Goal: Task Accomplishment & Management: Complete application form

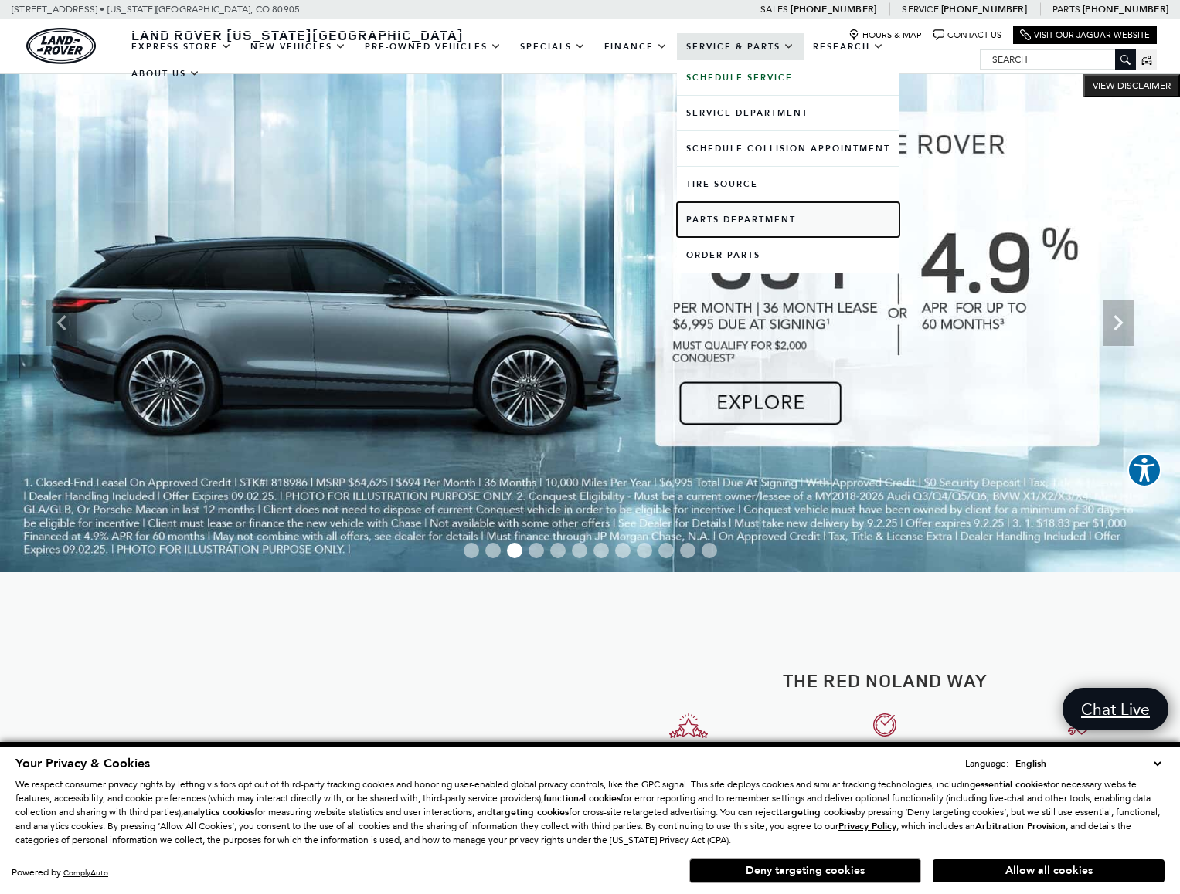
click at [744, 228] on link "Parts Department" at bounding box center [788, 219] width 222 height 35
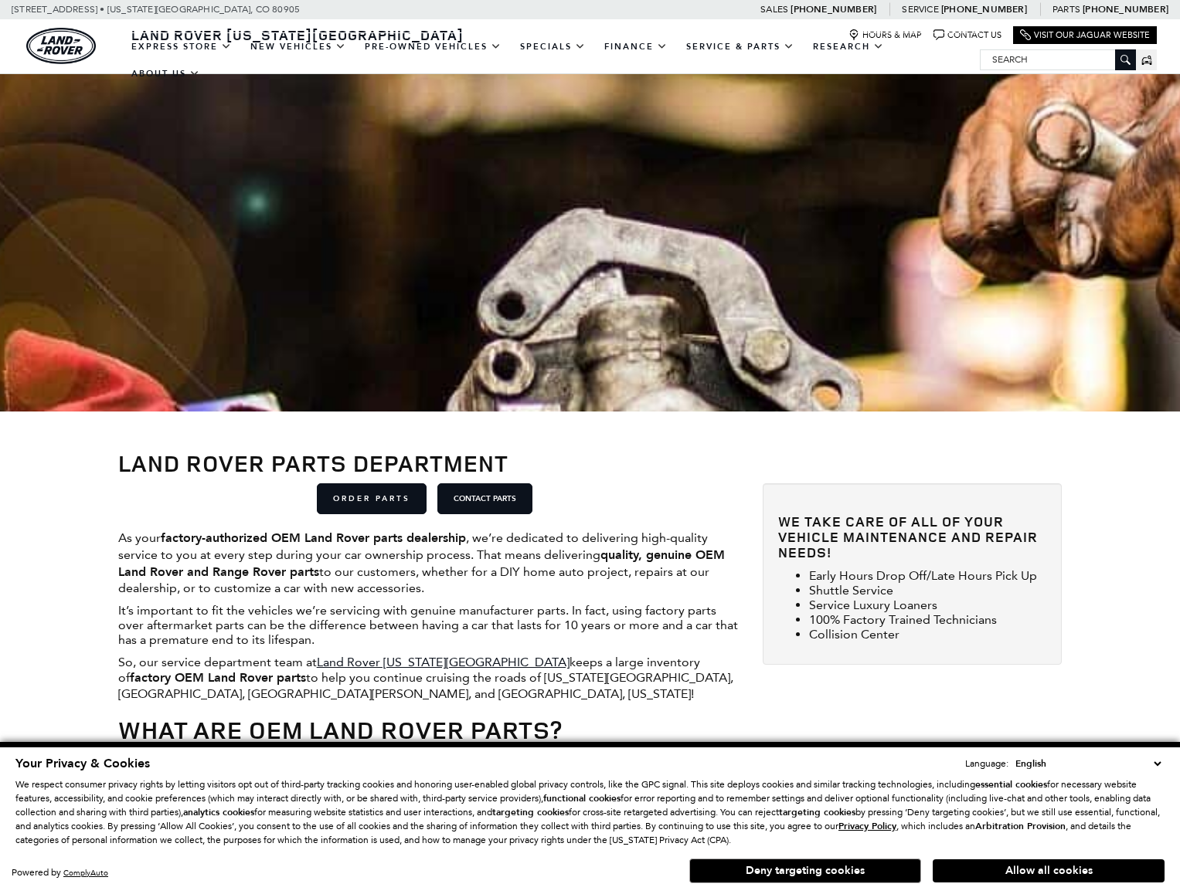
scroll to position [309, 0]
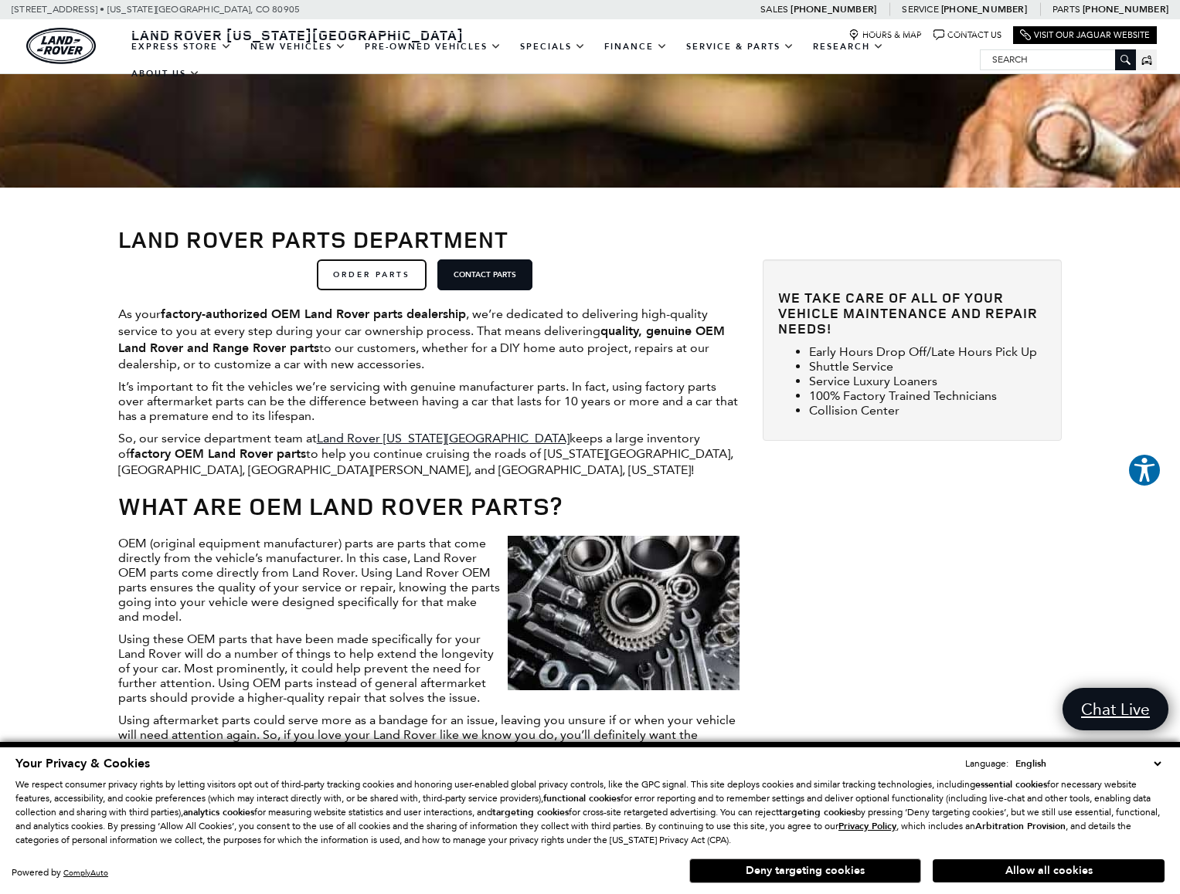
click at [378, 275] on link "ORDER PARTS" at bounding box center [372, 275] width 110 height 31
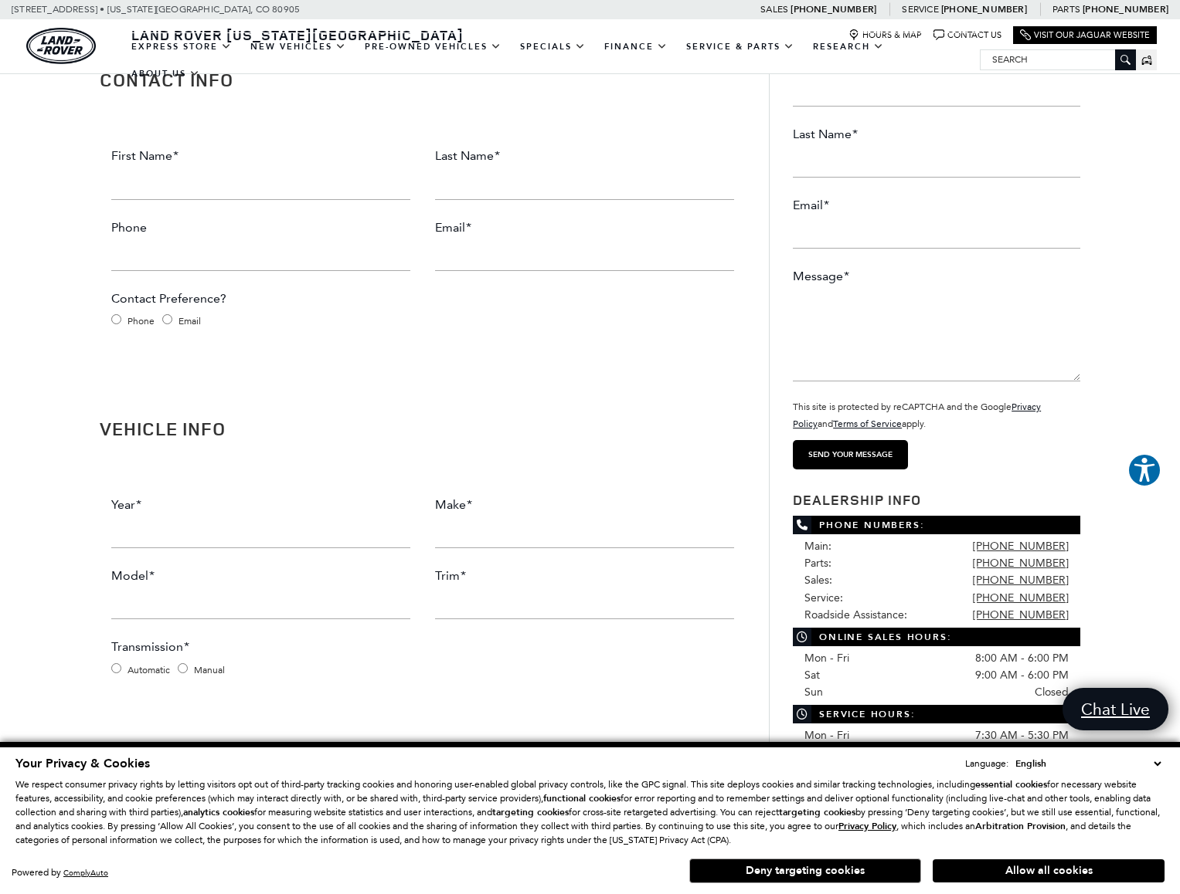
scroll to position [154, 0]
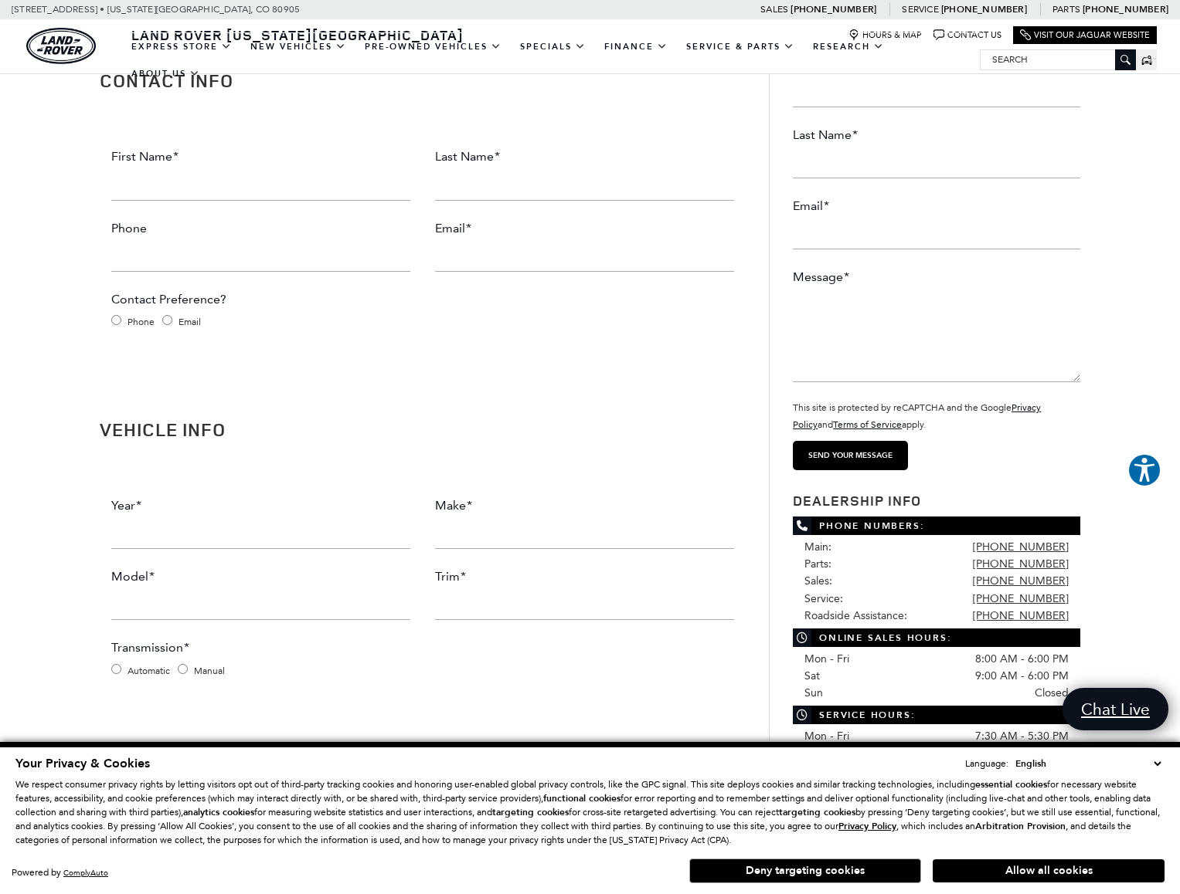
click at [185, 194] on input "First Name *" at bounding box center [260, 185] width 299 height 31
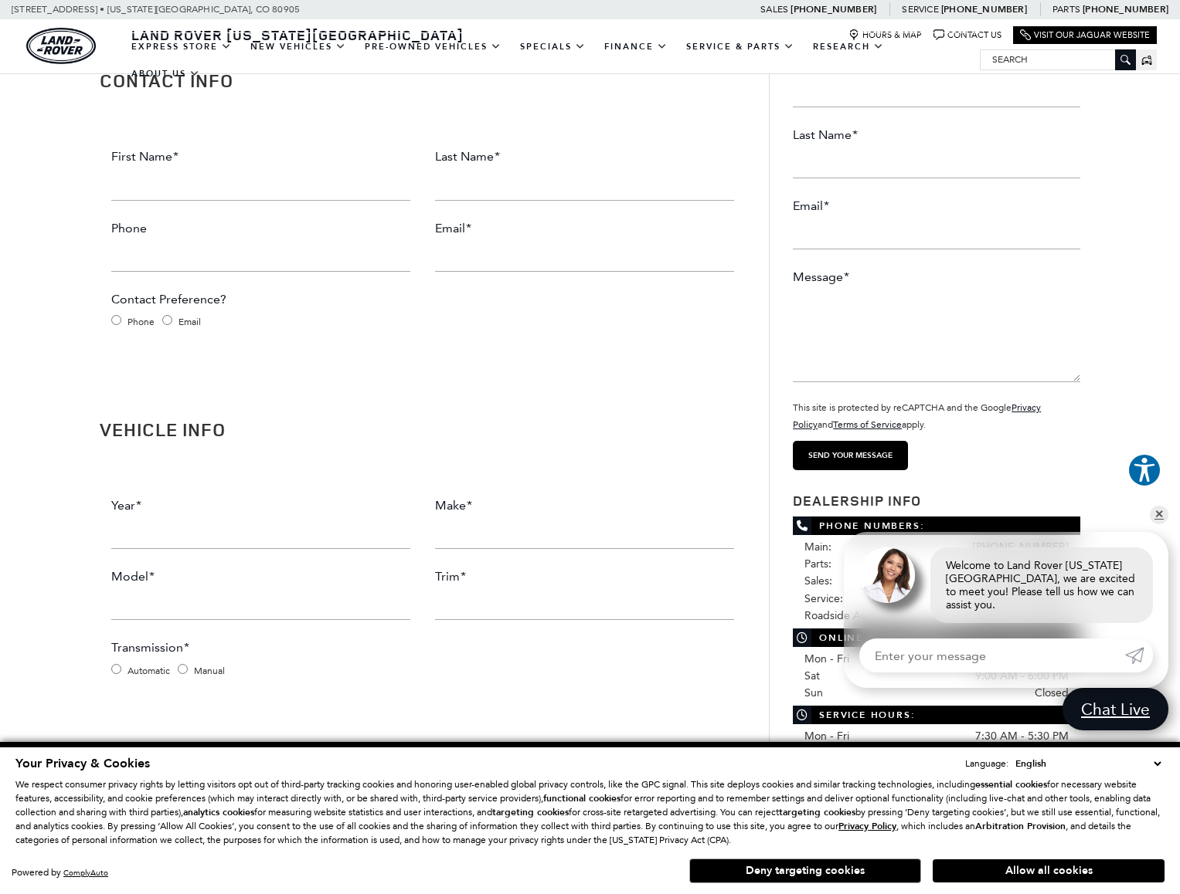
type input "[PERSON_NAME]"
type input "7195053891"
type input "[EMAIL_ADDRESS][DOMAIN_NAME]"
type input "[PHONE_NUMBER]"
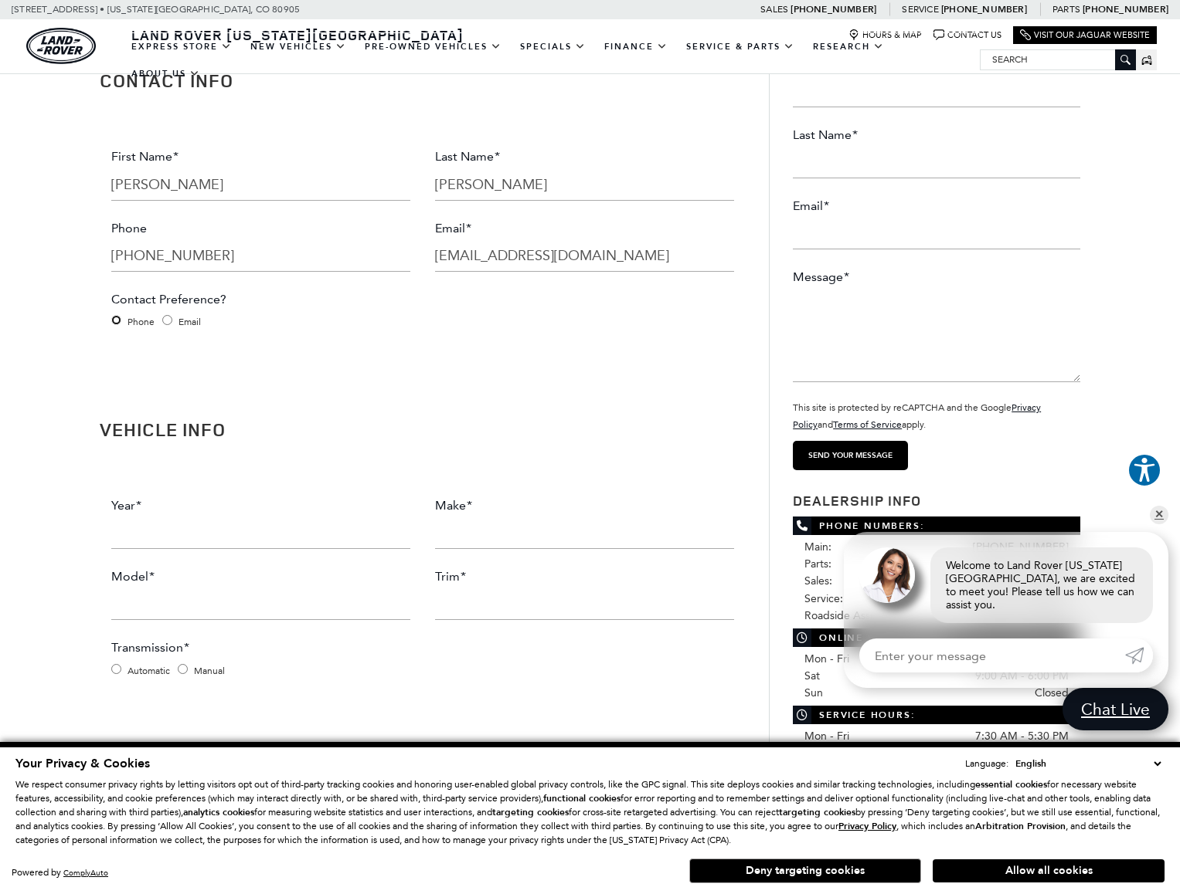
click at [114, 321] on input "Phone" at bounding box center [116, 320] width 10 height 10
radio input "true"
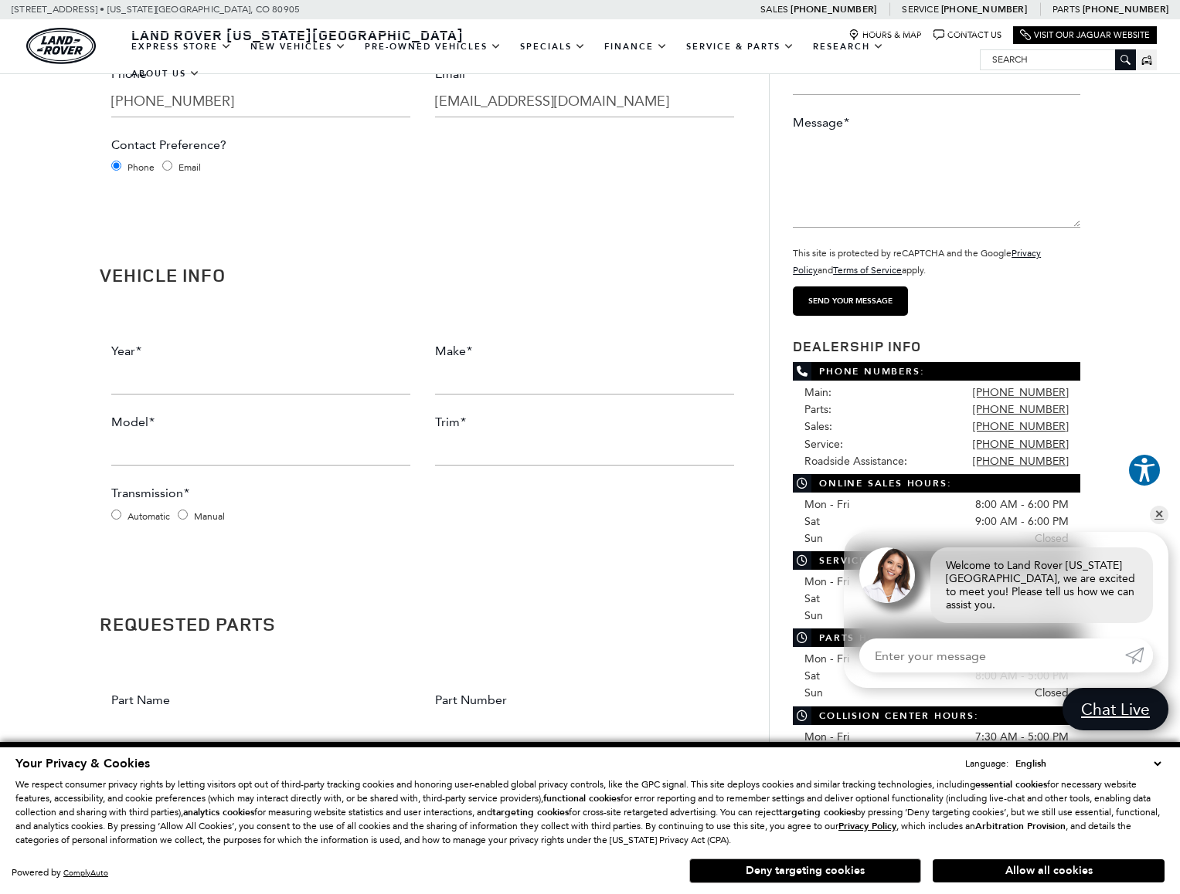
click at [151, 384] on input "Year *" at bounding box center [260, 379] width 299 height 31
type input "2006"
click at [477, 381] on input "Make *" at bounding box center [584, 379] width 299 height 31
type input "LR"
click at [199, 451] on input "Model *" at bounding box center [260, 450] width 299 height 31
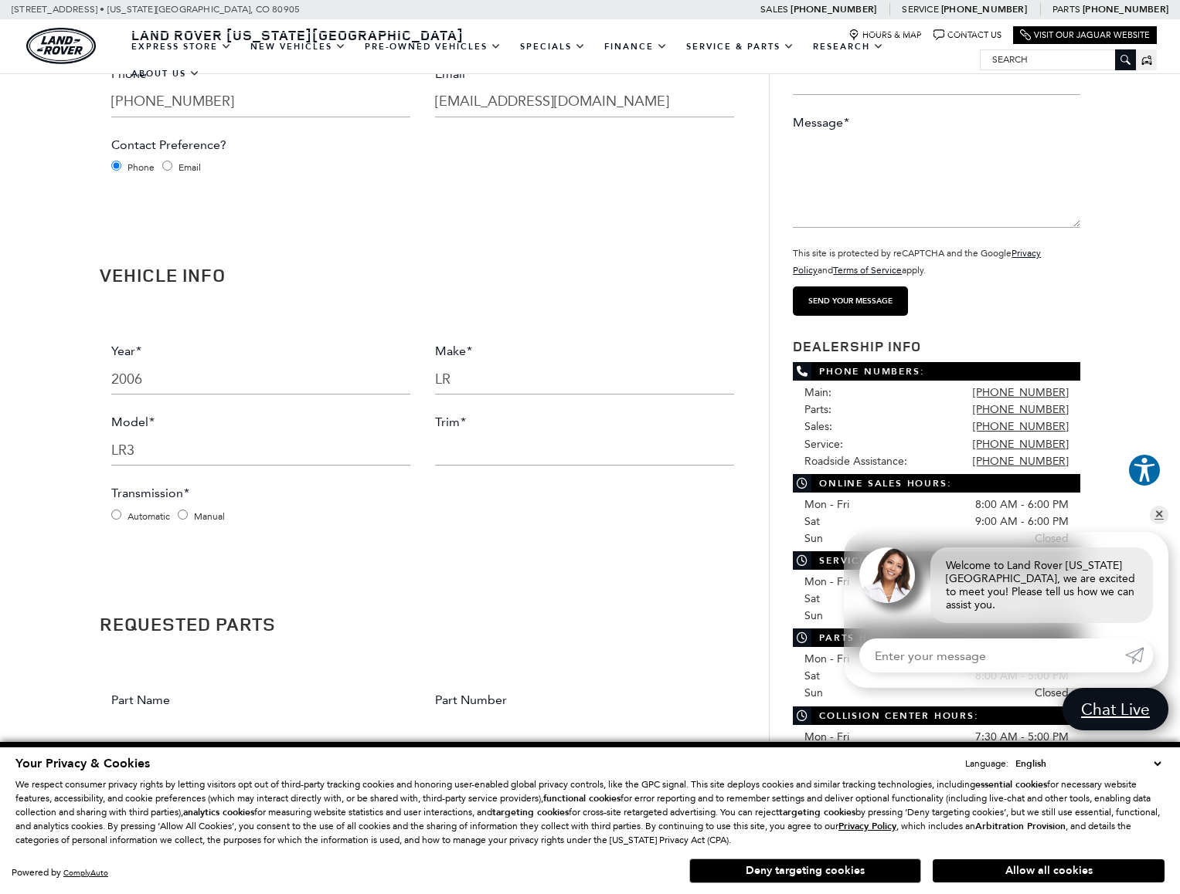
type input "LR3"
click at [539, 453] on input "Trim *" at bounding box center [584, 450] width 299 height 31
type input "SE"
click at [115, 519] on input "Automatic" at bounding box center [116, 515] width 10 height 10
radio input "true"
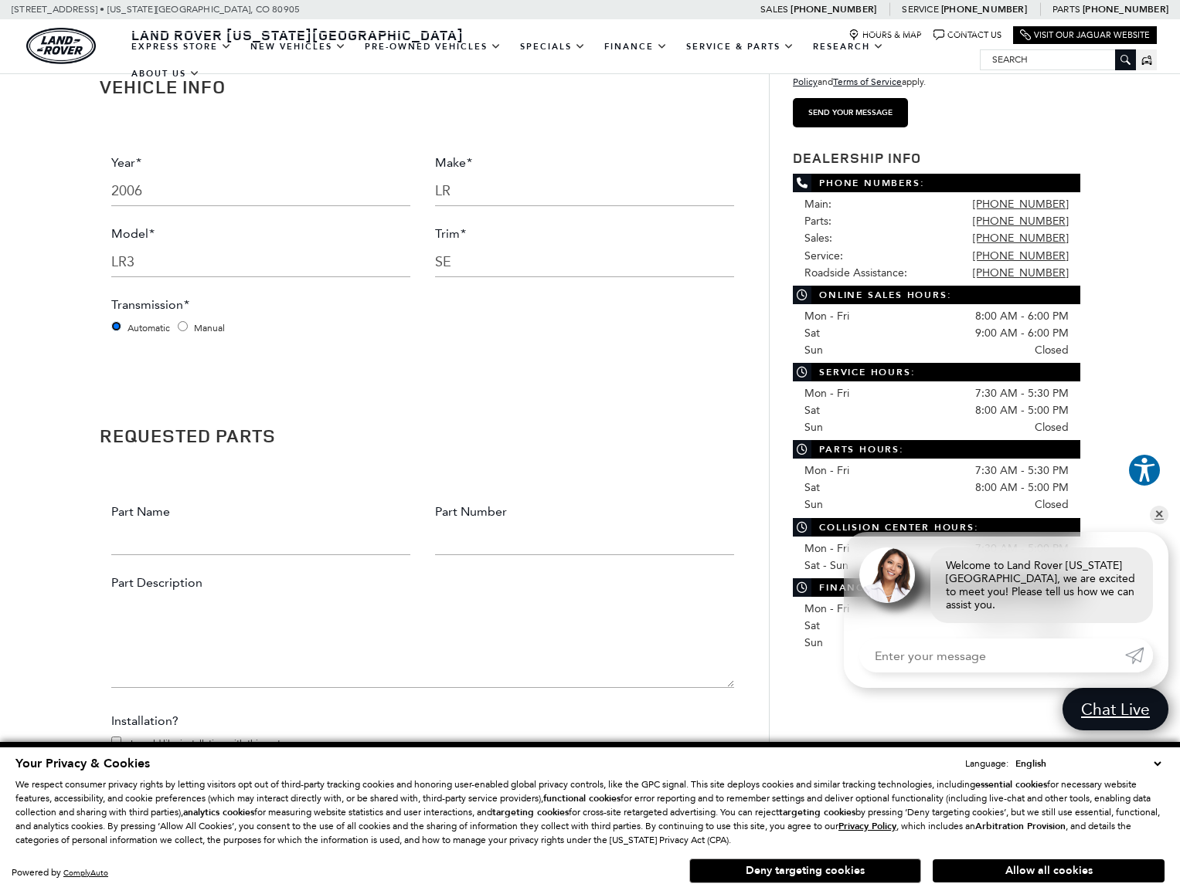
scroll to position [541, 0]
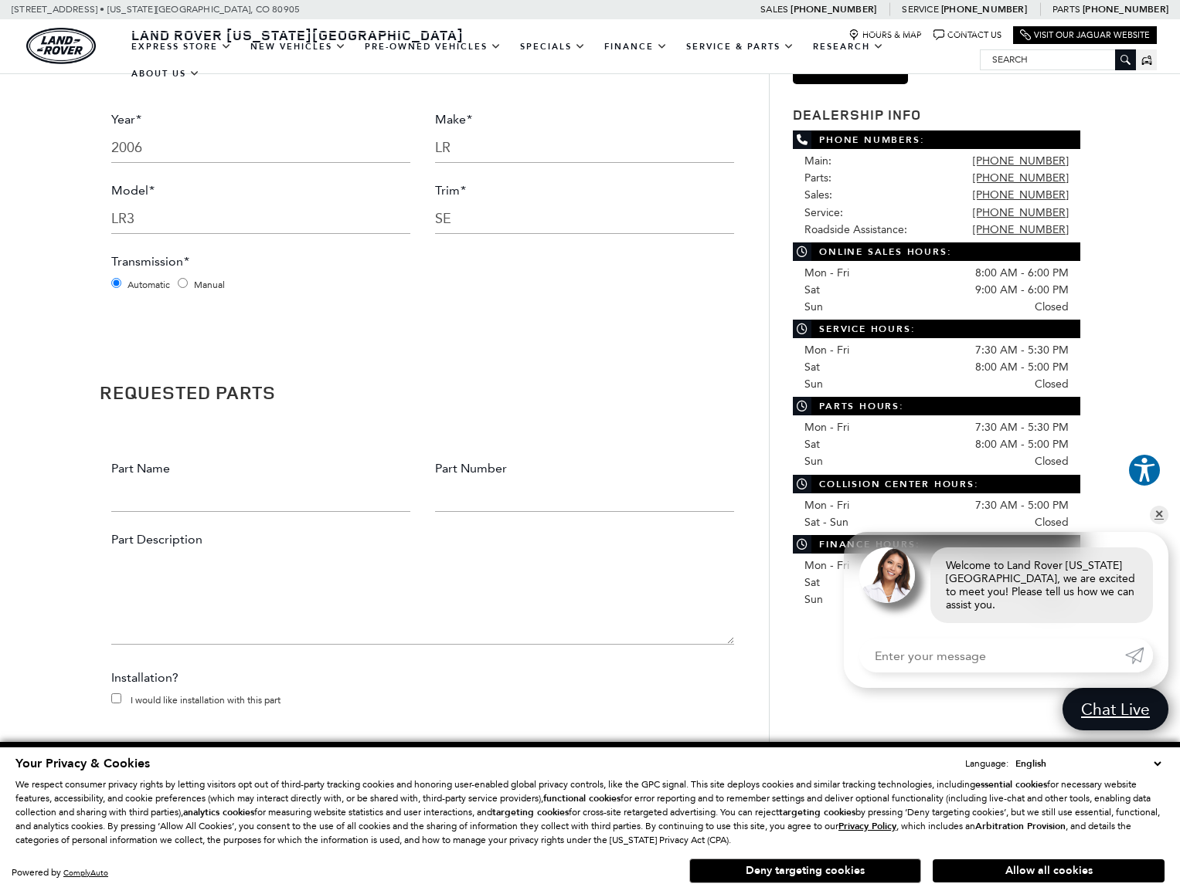
click at [178, 501] on input "Part Name" at bounding box center [260, 496] width 299 height 31
type input "Window waist Seals"
click at [453, 498] on input "Part Number" at bounding box center [584, 496] width 299 height 31
type input "LR044649, 50,51,52"
click at [136, 630] on textarea "Part Description" at bounding box center [422, 598] width 623 height 93
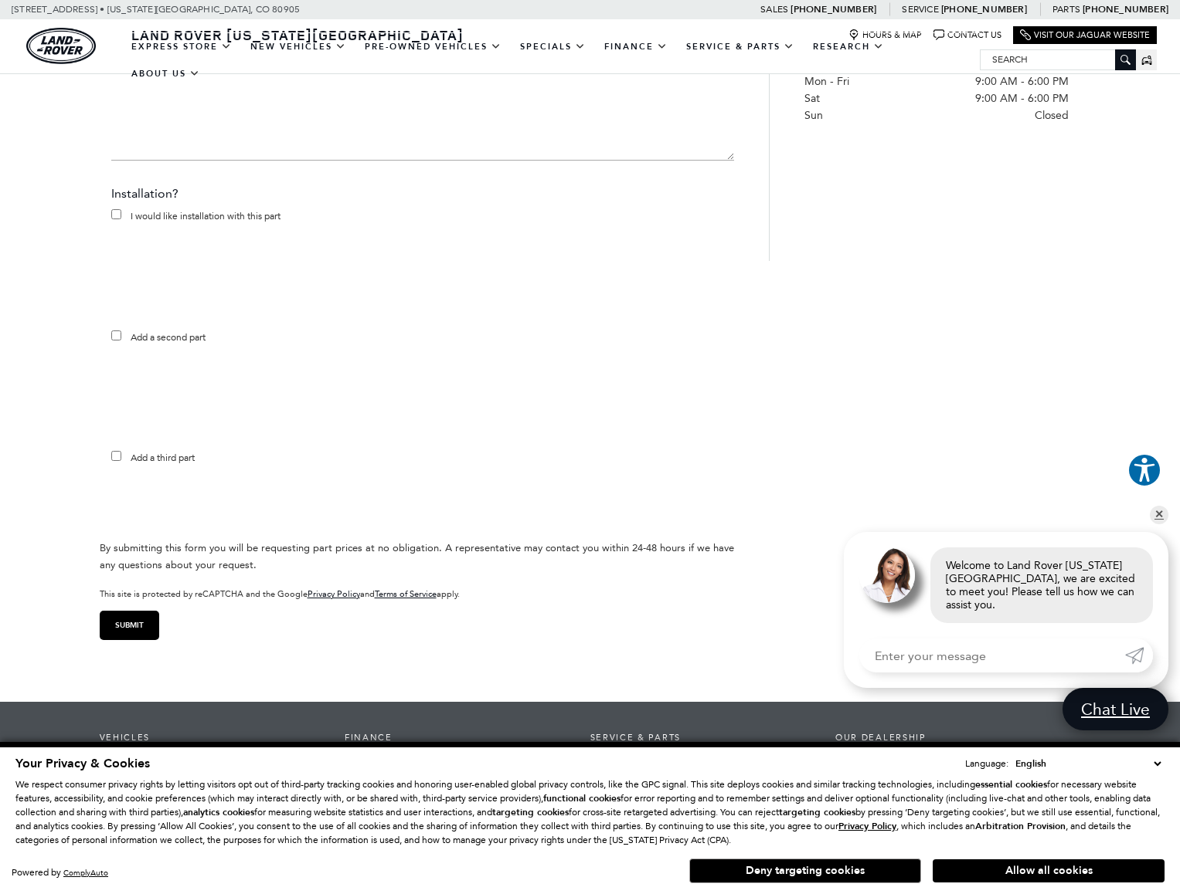
scroll to position [1220, 0]
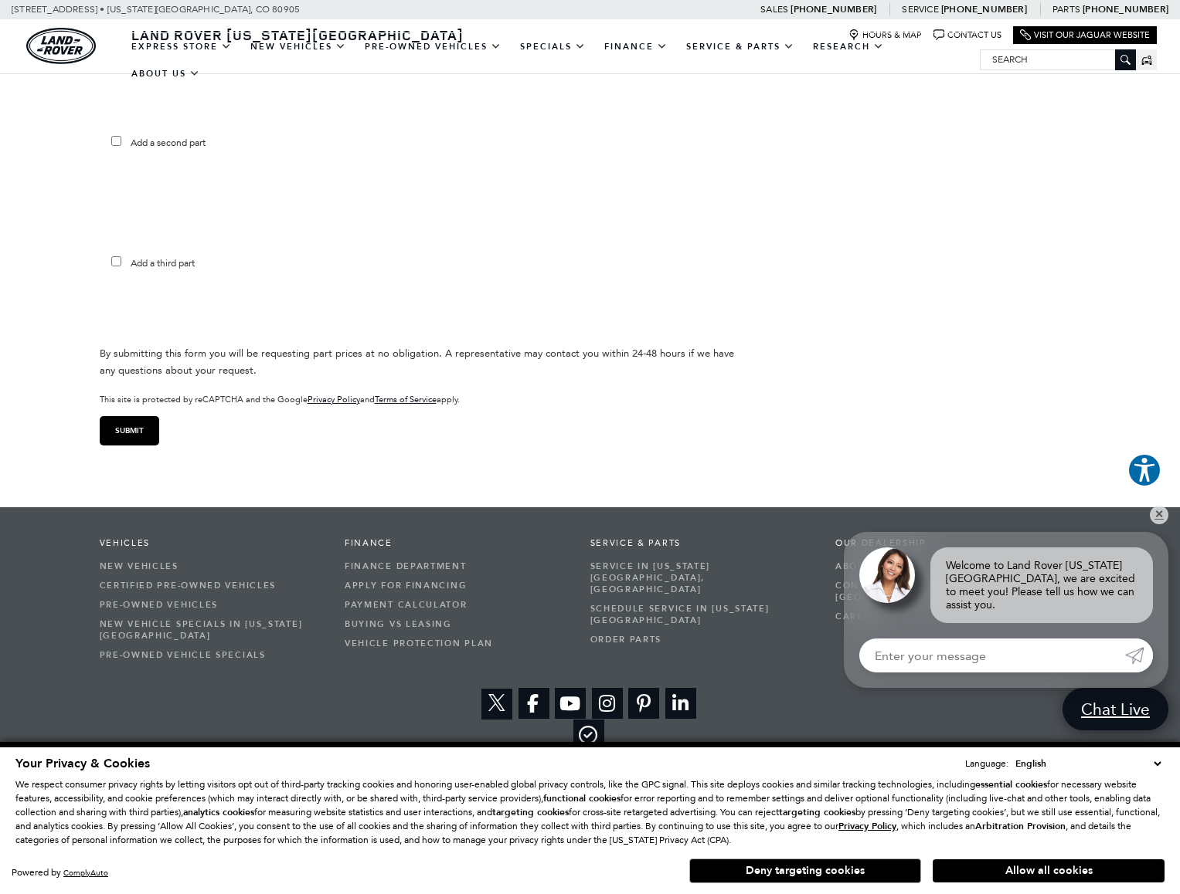
click at [126, 429] on input "Submit" at bounding box center [129, 430] width 59 height 29
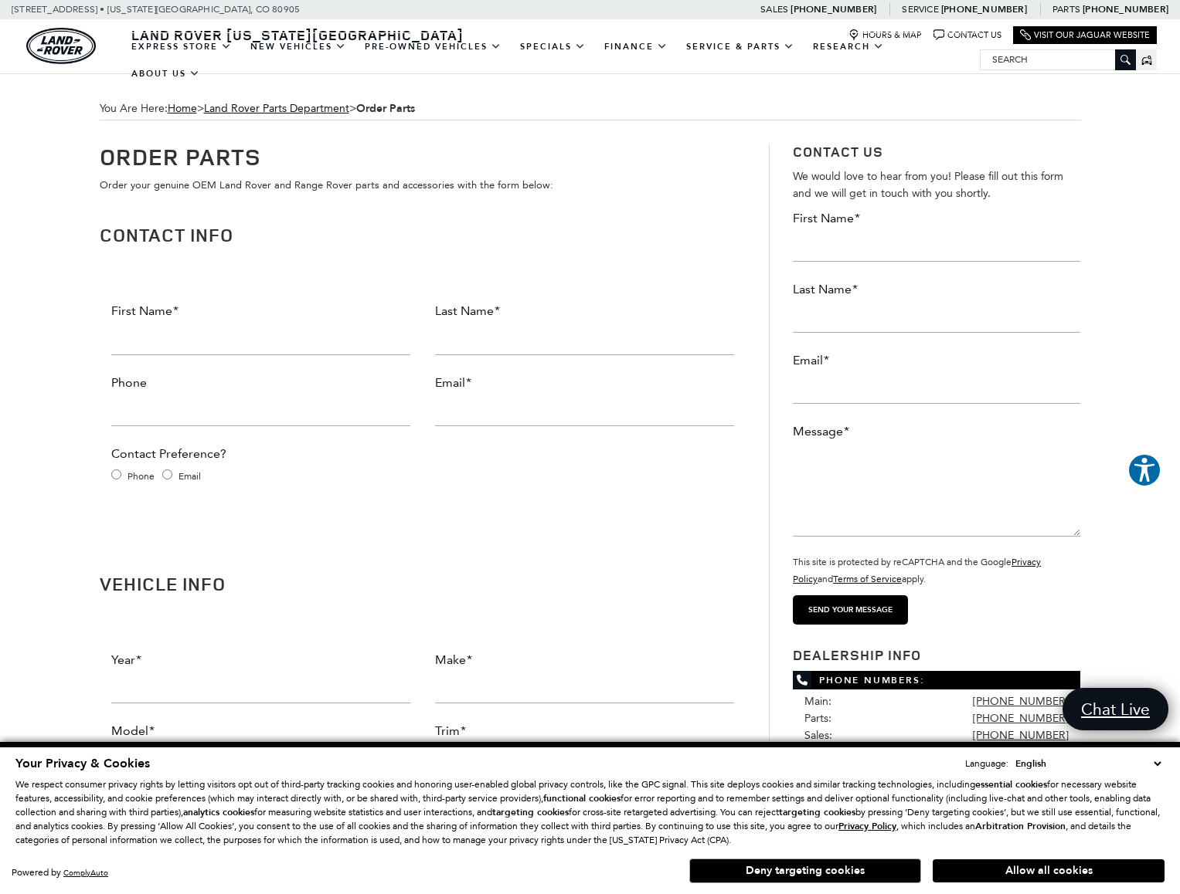
click at [192, 341] on input "First Name *" at bounding box center [260, 339] width 299 height 31
type input "[PERSON_NAME]"
type input "7195053891"
type input "[EMAIL_ADDRESS][DOMAIN_NAME]"
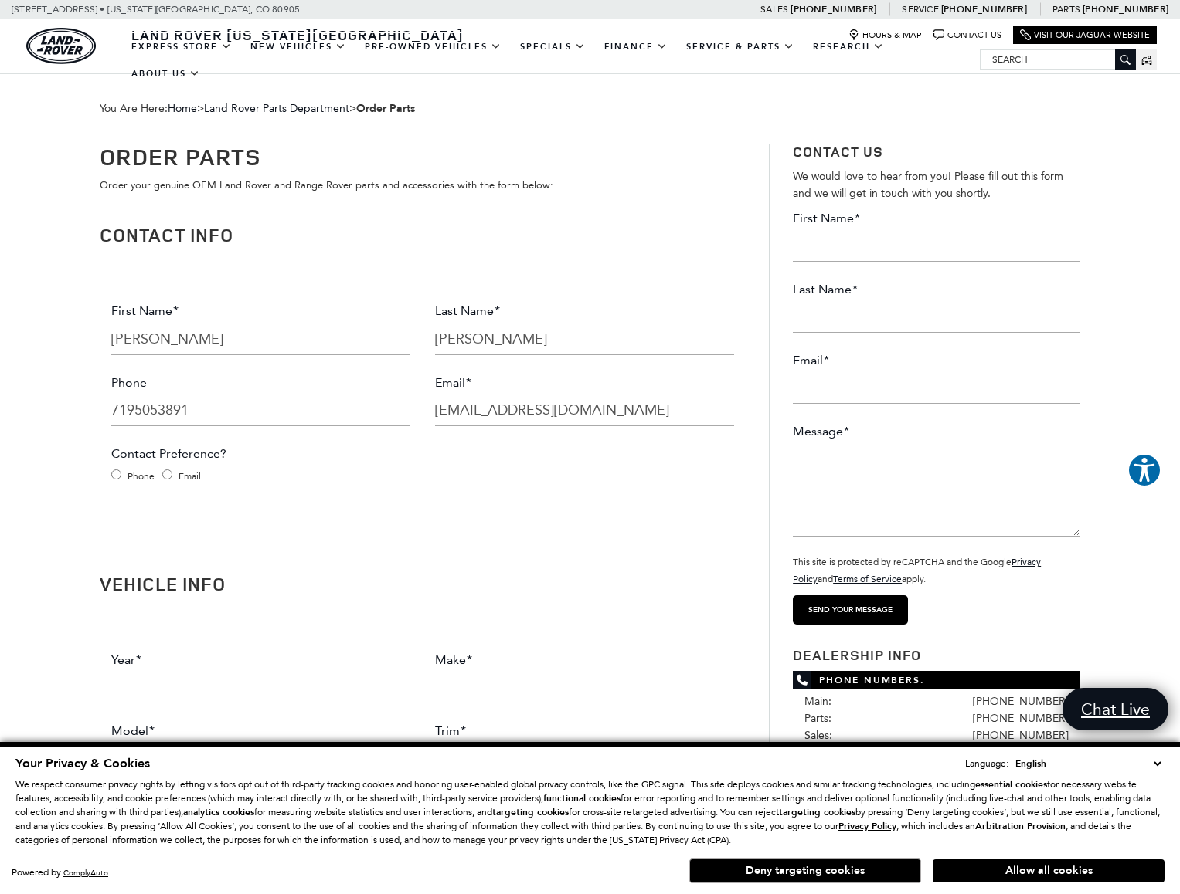
type input "(719) 505-3891"
click at [117, 478] on input "Phone" at bounding box center [116, 475] width 10 height 10
radio input "true"
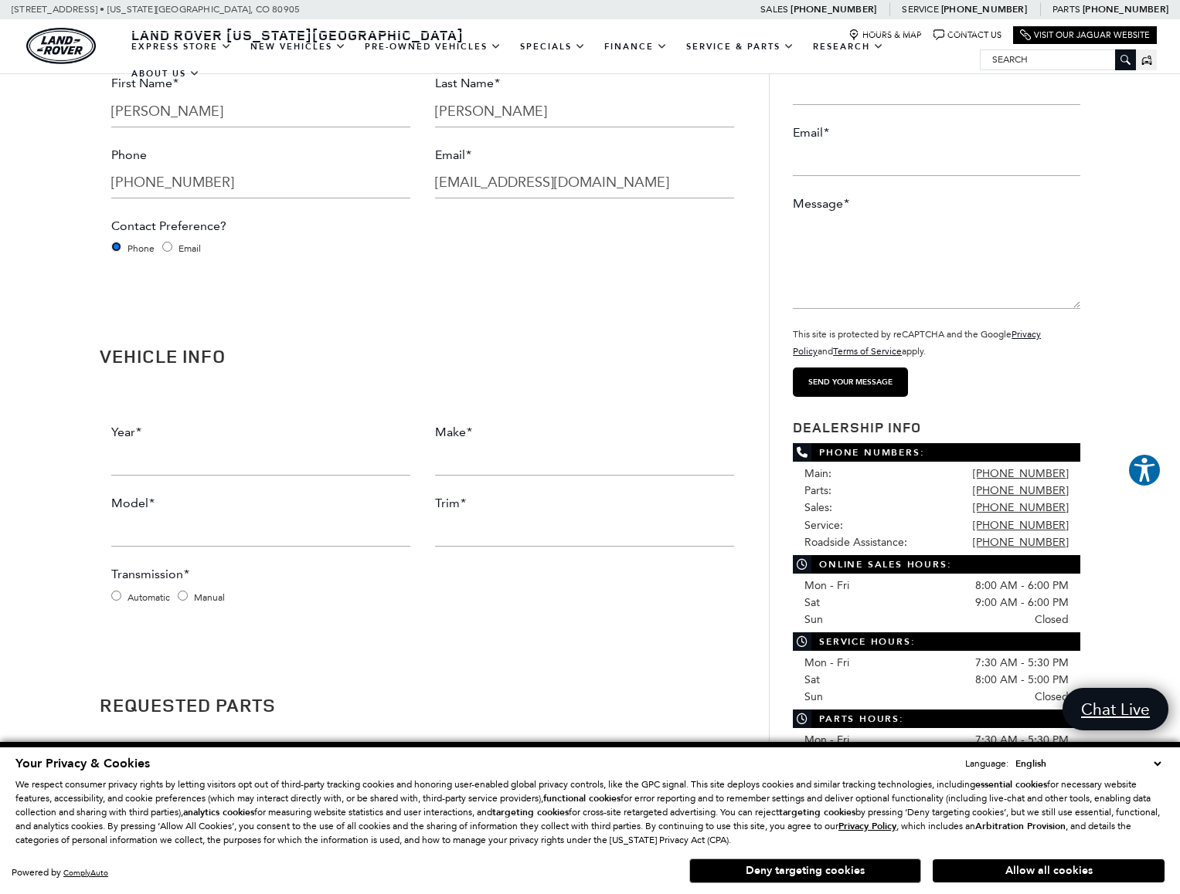
scroll to position [232, 0]
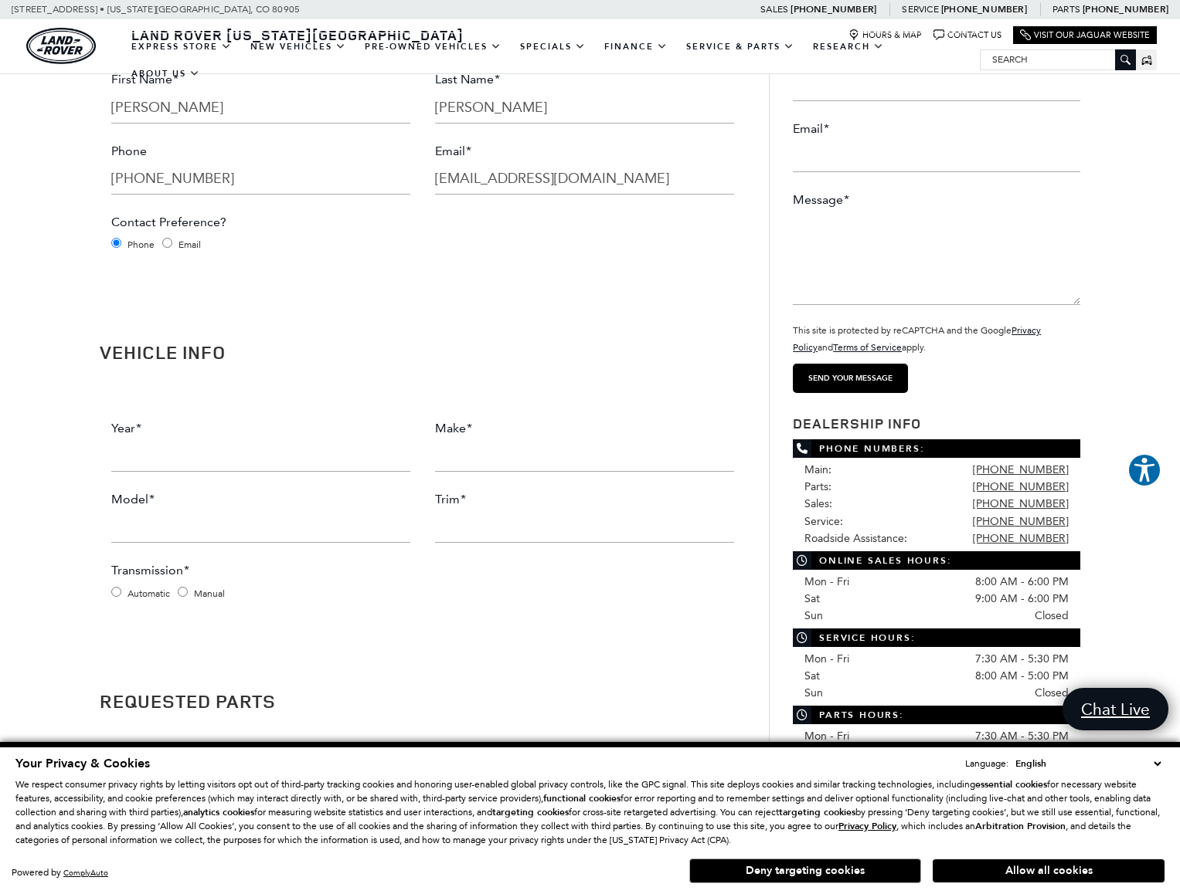
click at [168, 461] on input "Year *" at bounding box center [260, 456] width 299 height 31
type input "2006"
click at [457, 445] on input "Make *" at bounding box center [584, 456] width 299 height 31
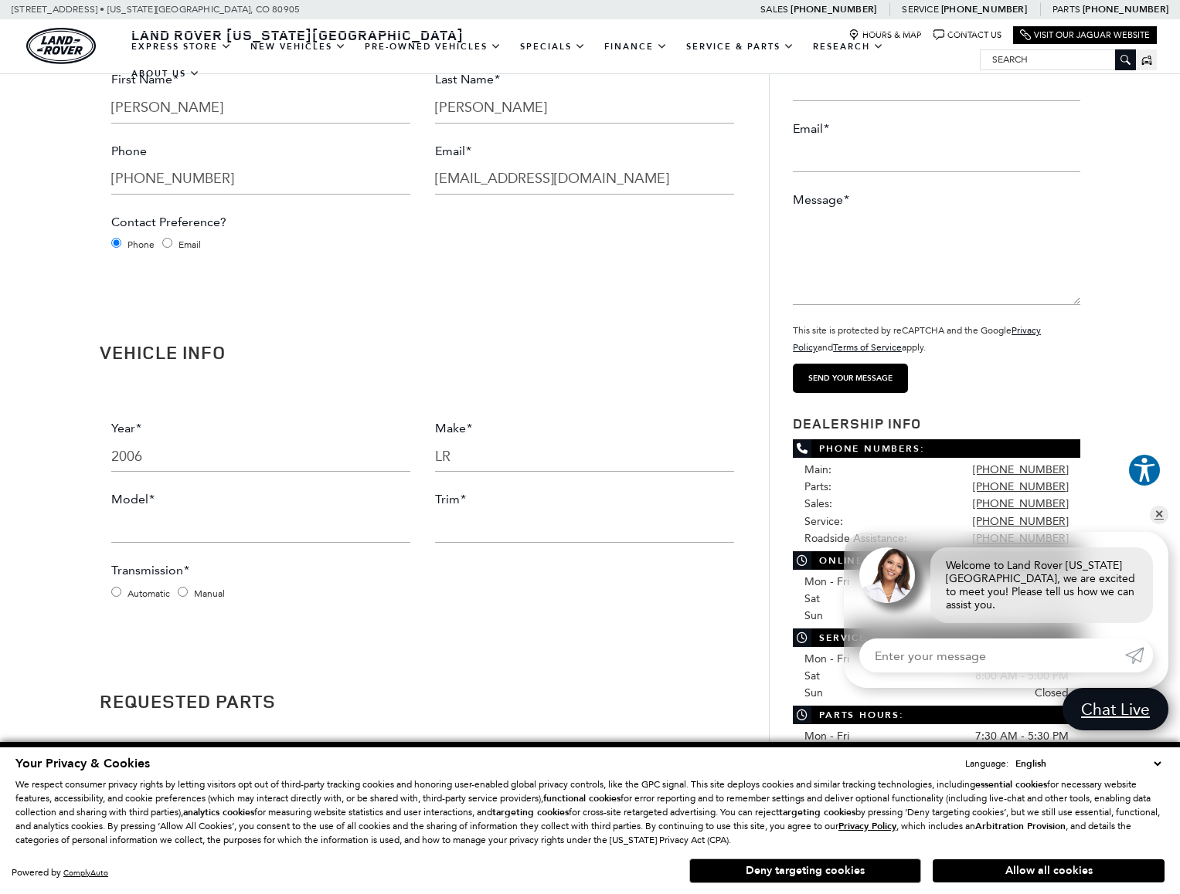
type input "LR"
click at [303, 530] on input "Model *" at bounding box center [260, 527] width 299 height 31
click at [265, 519] on input "Model *" at bounding box center [260, 527] width 299 height 31
type input "LR3"
click at [519, 521] on input "Trim *" at bounding box center [584, 527] width 299 height 31
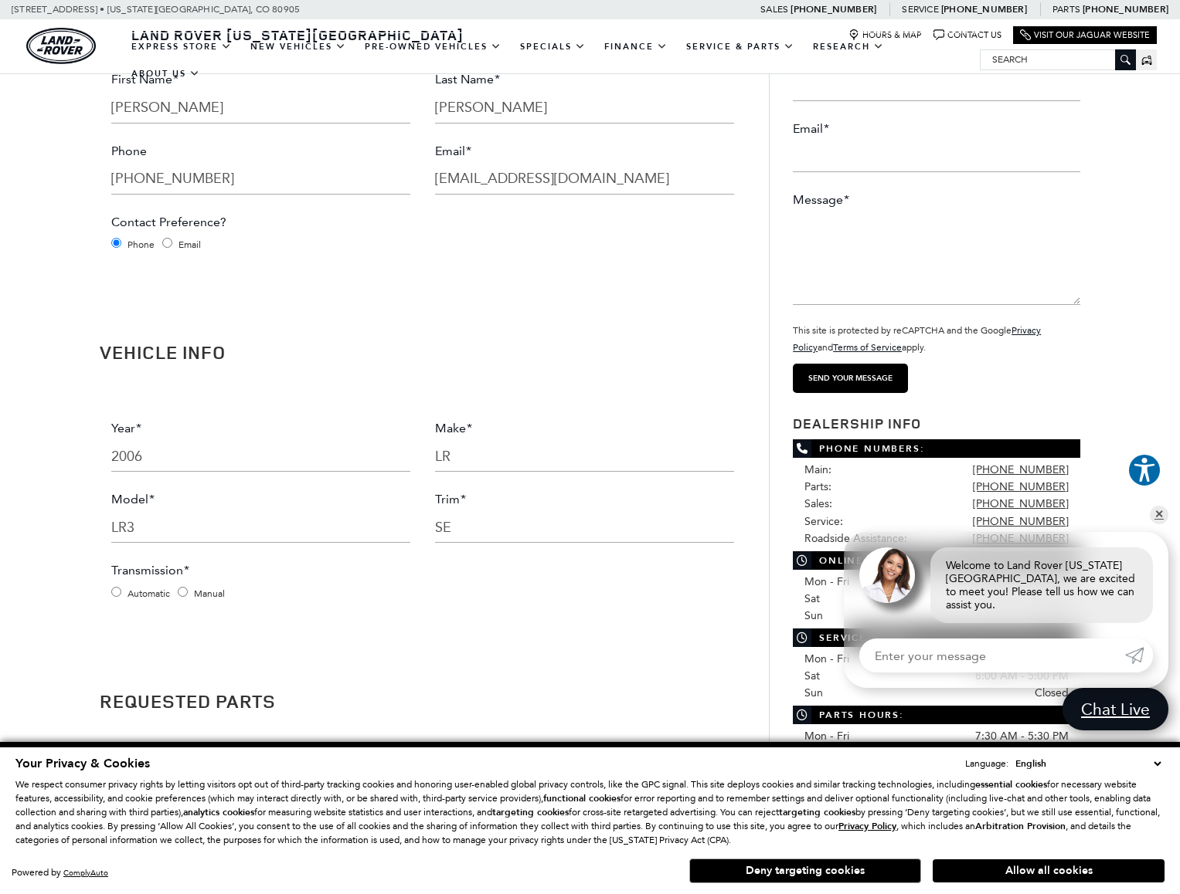
type input "SE"
click at [117, 596] on input "Automatic" at bounding box center [116, 592] width 10 height 10
radio input "true"
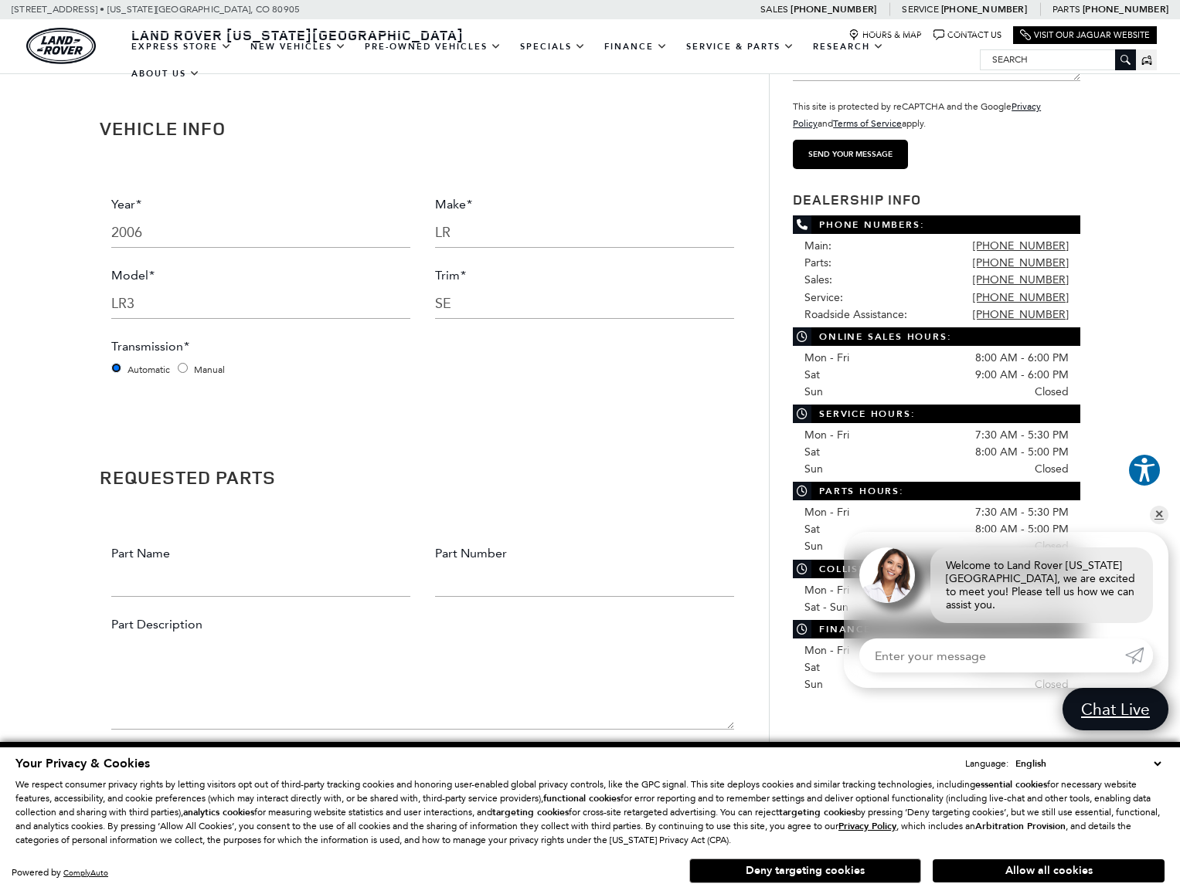
scroll to position [463, 0]
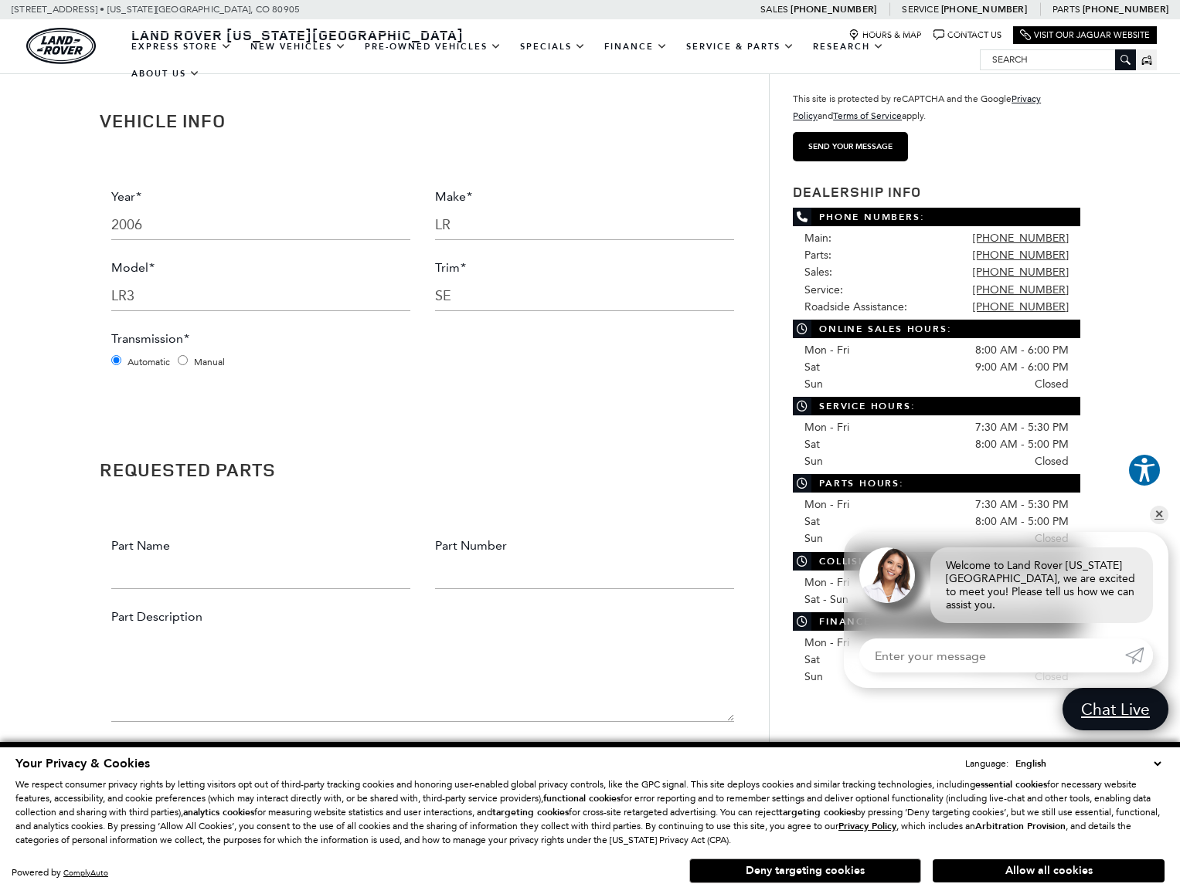
click at [169, 578] on input "Part Name" at bounding box center [260, 573] width 299 height 31
type input "Door Run Channels - All 4 doors"
click at [480, 574] on input "Part Number" at bounding box center [584, 573] width 299 height 31
paste input "lr048818"
click at [440, 576] on input "lr048818" at bounding box center [584, 573] width 299 height 31
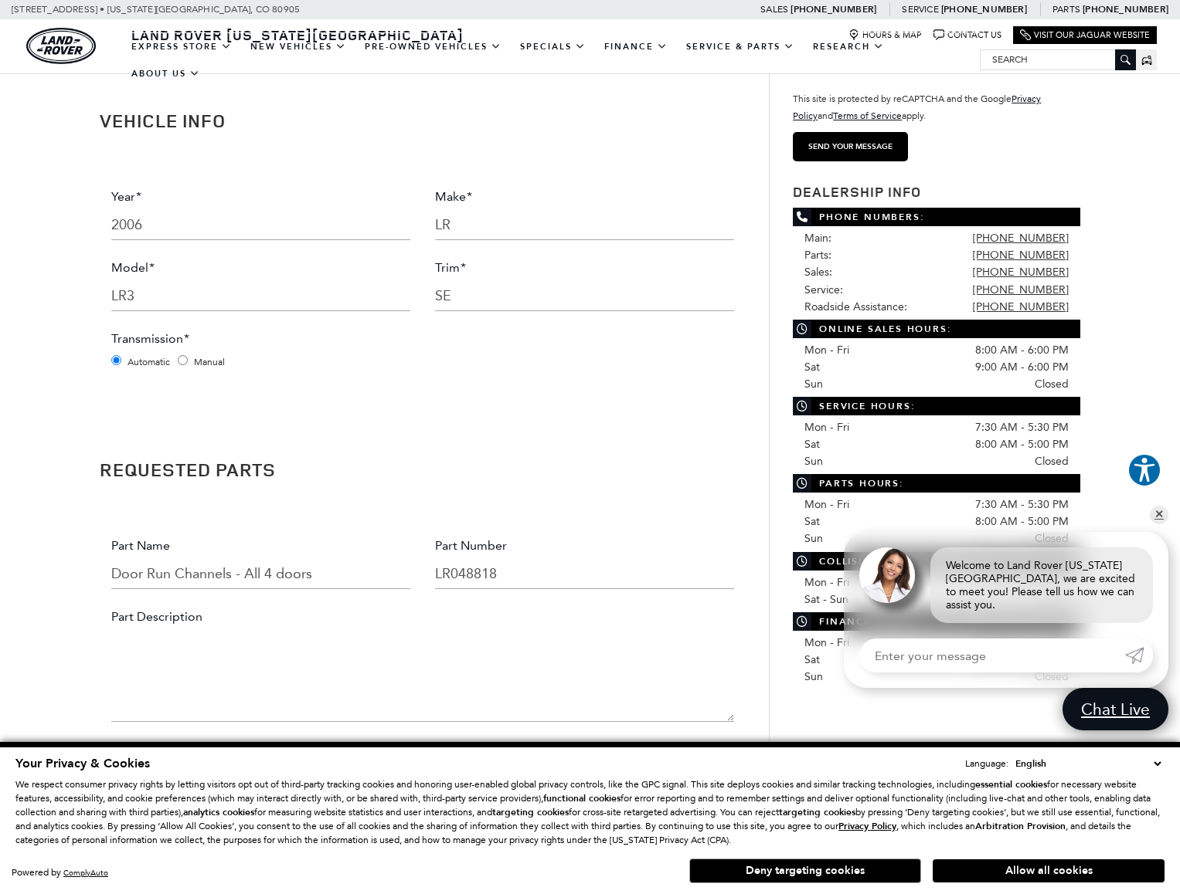
type input "LR048818"
click at [139, 653] on textarea "Part Description" at bounding box center [422, 676] width 623 height 93
type textarea "Part number given is for Front Left door, do not know the three"
click at [1149, 144] on div "You Are Here: Home > Land Rover Parts Department > Order Parts Order Parts Orde…" at bounding box center [590, 631] width 1180 height 2040
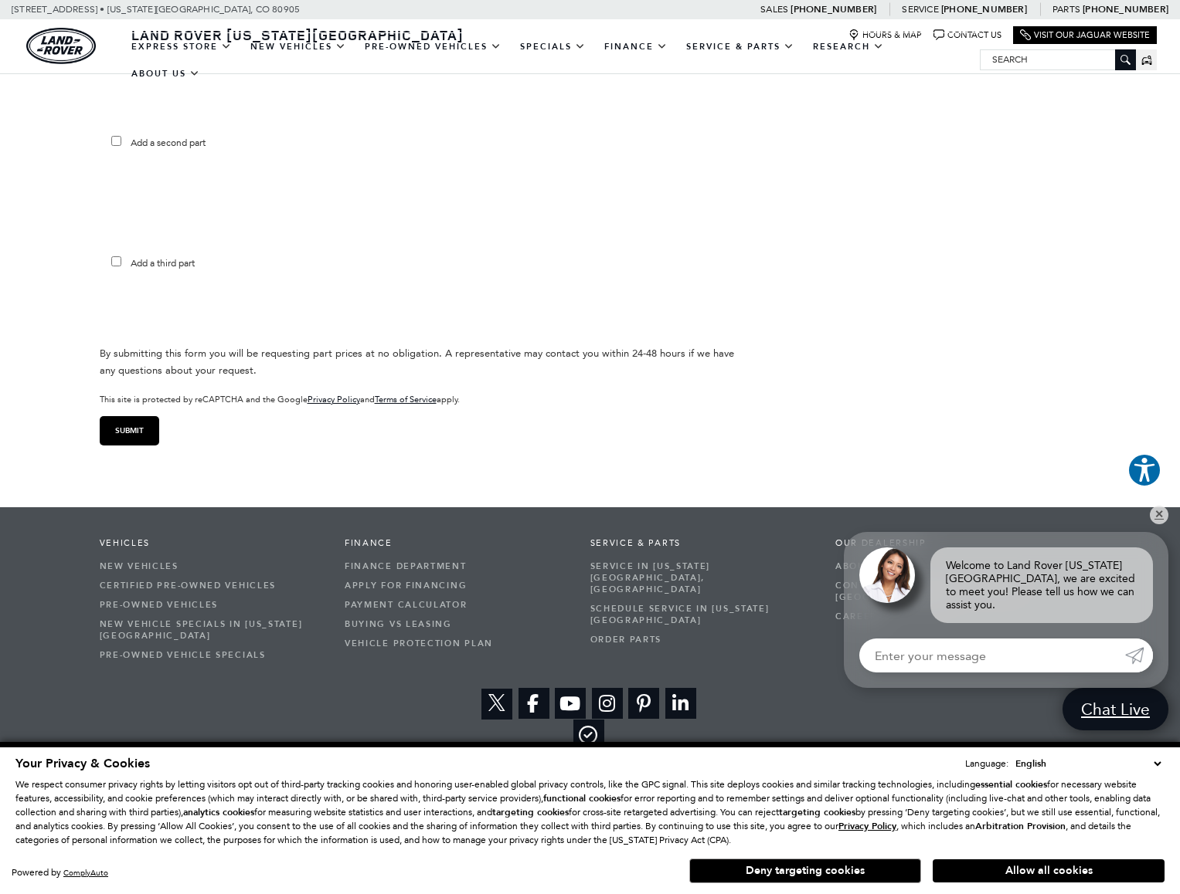
scroll to position [1220, 0]
click at [124, 436] on input "Submit" at bounding box center [129, 430] width 59 height 29
